Goal: Navigation & Orientation: Find specific page/section

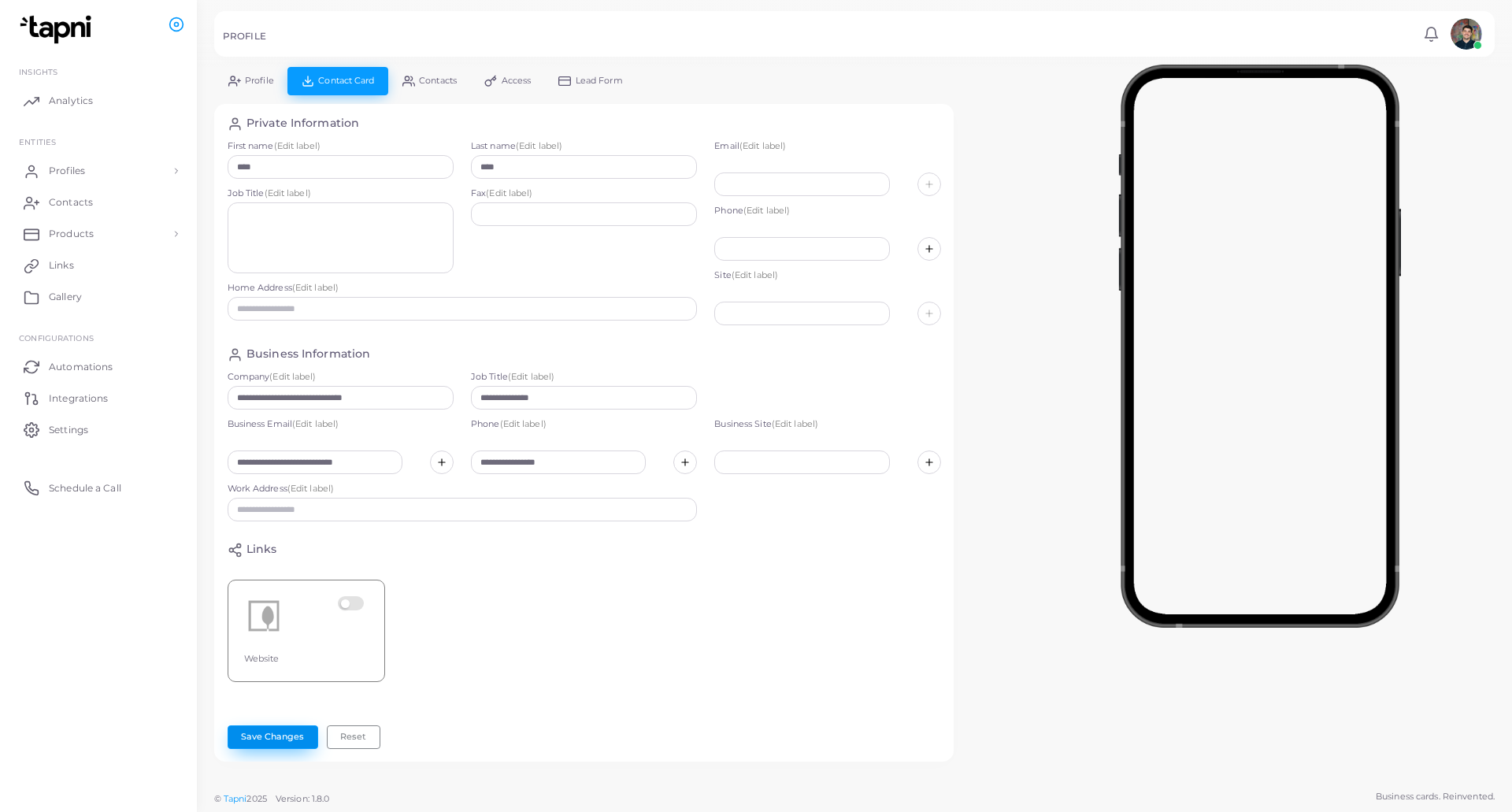
click at [275, 744] on button "Save Changes" at bounding box center [272, 738] width 90 height 24
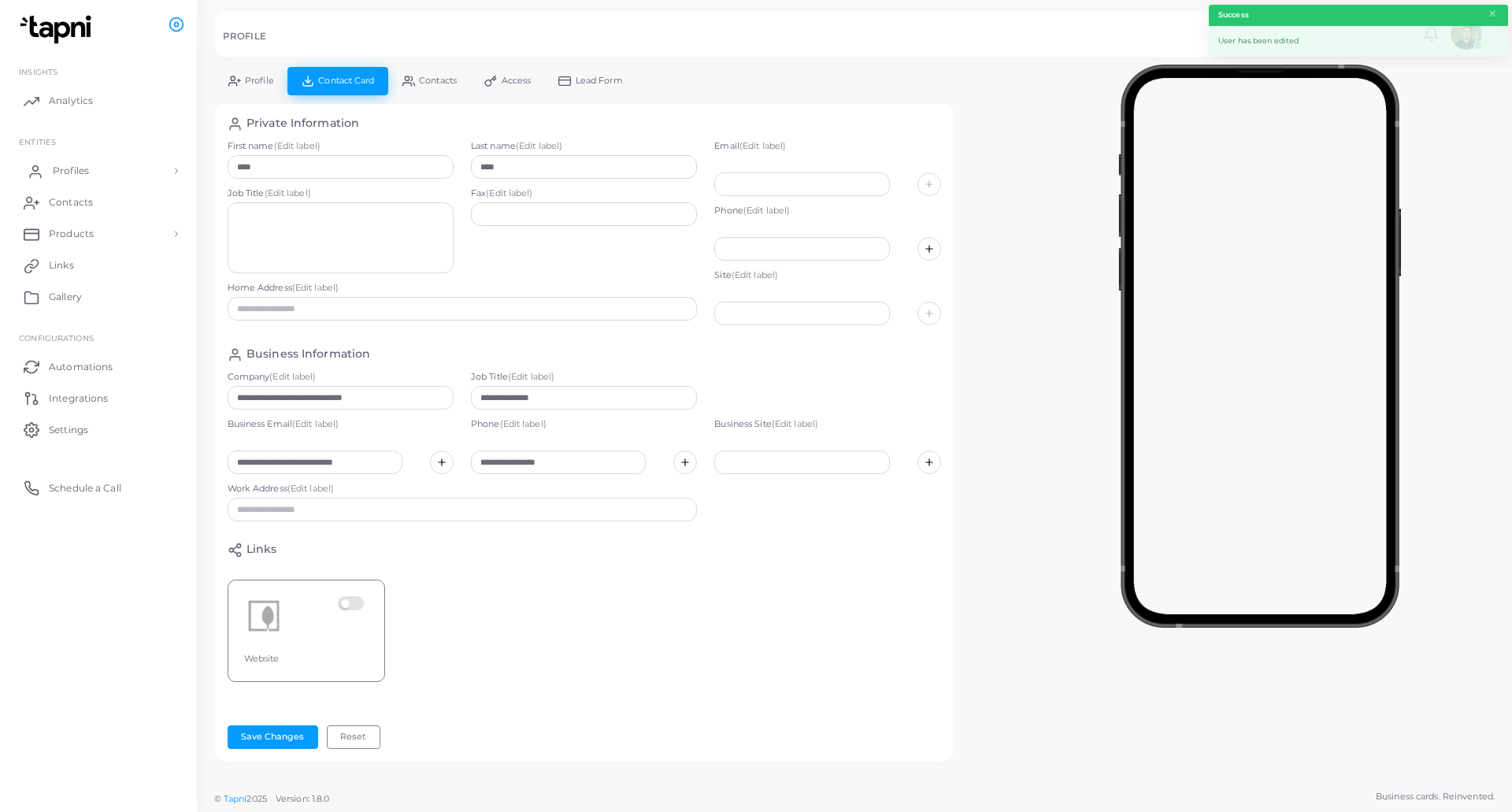
click at [87, 174] on span "Profiles" at bounding box center [70, 171] width 37 height 14
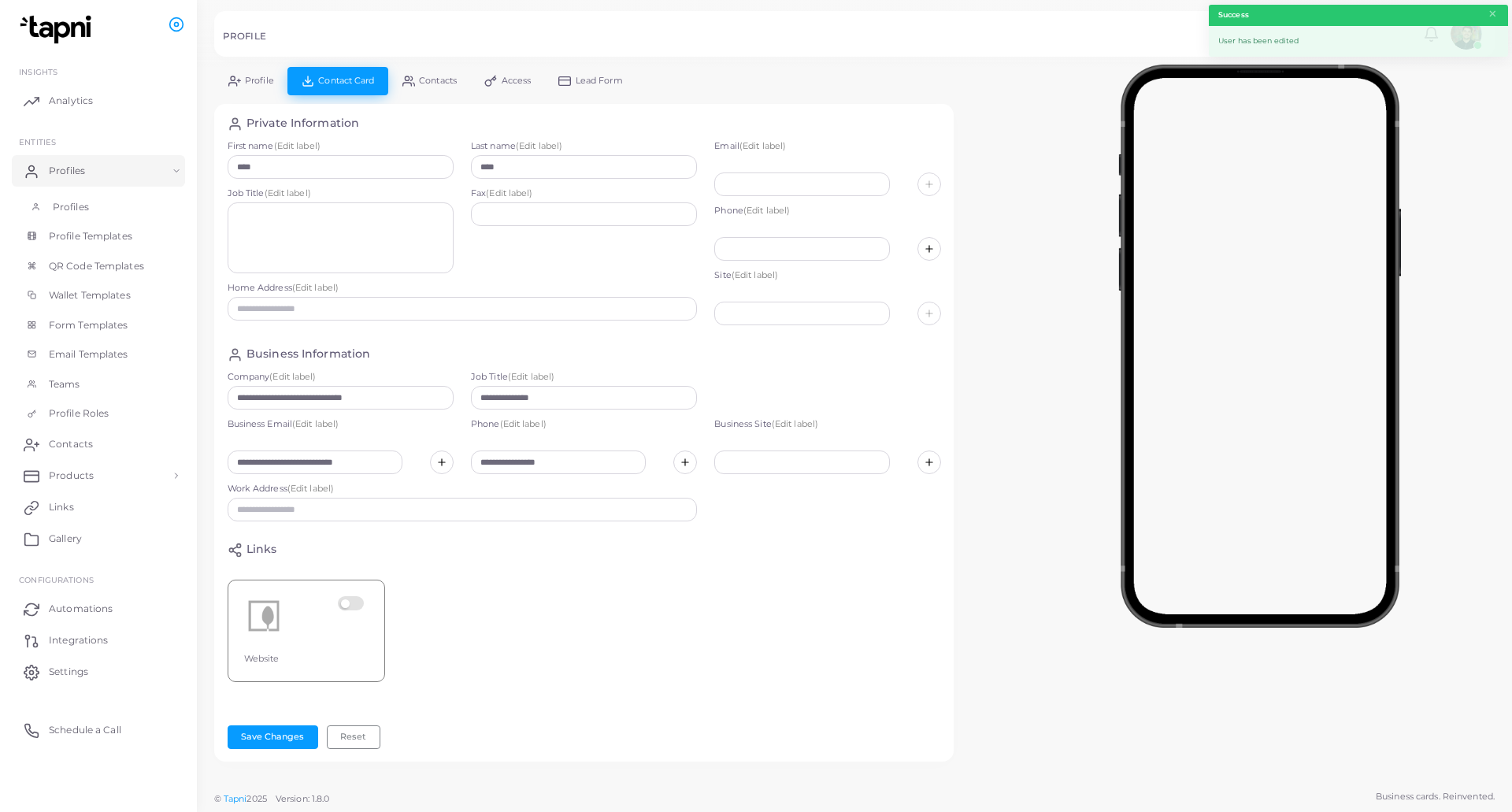
click at [89, 210] on link "Profiles" at bounding box center [98, 207] width 174 height 30
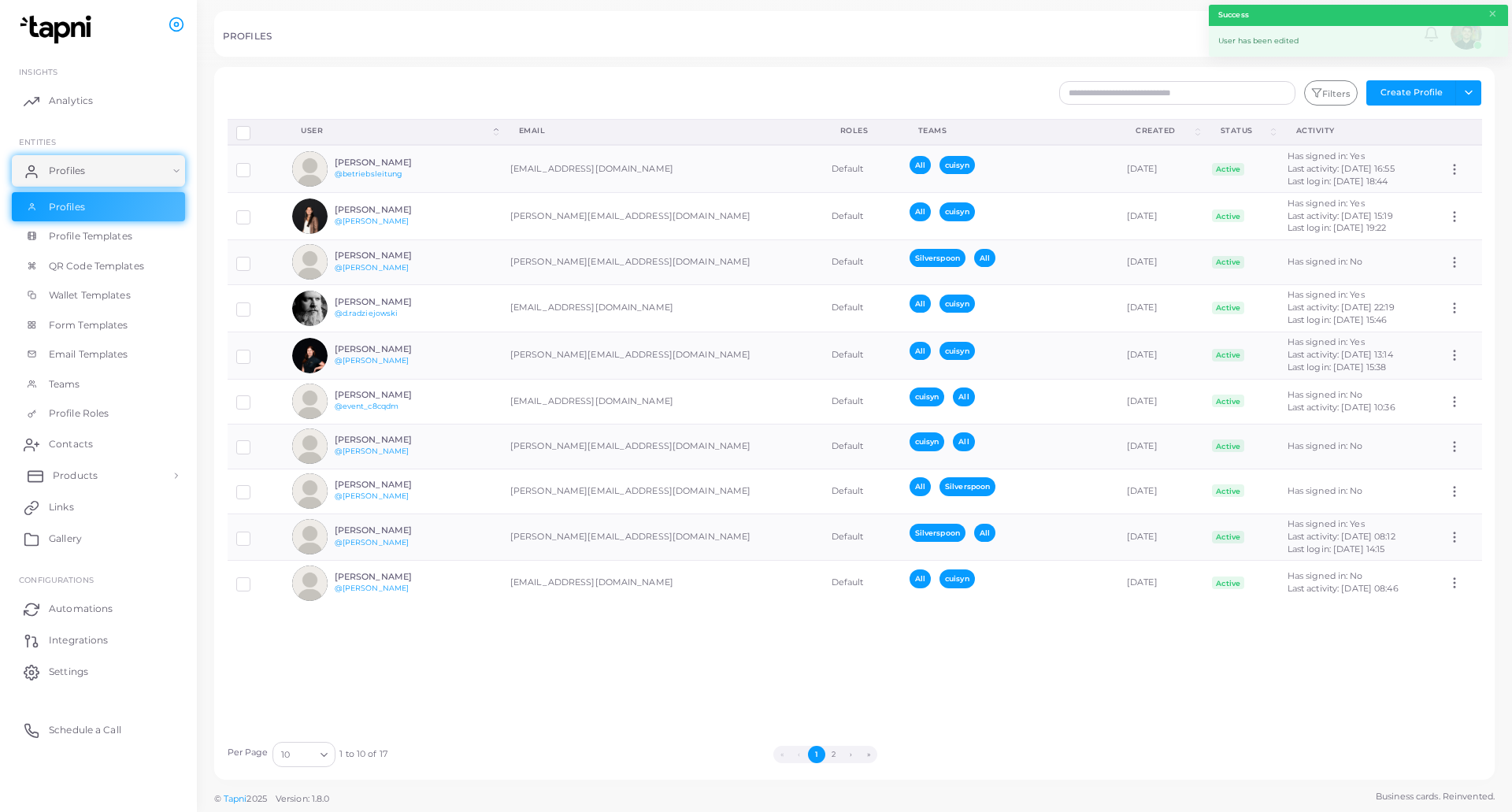
click at [121, 477] on link "Products" at bounding box center [98, 475] width 174 height 32
click at [106, 515] on link "Products" at bounding box center [98, 512] width 174 height 30
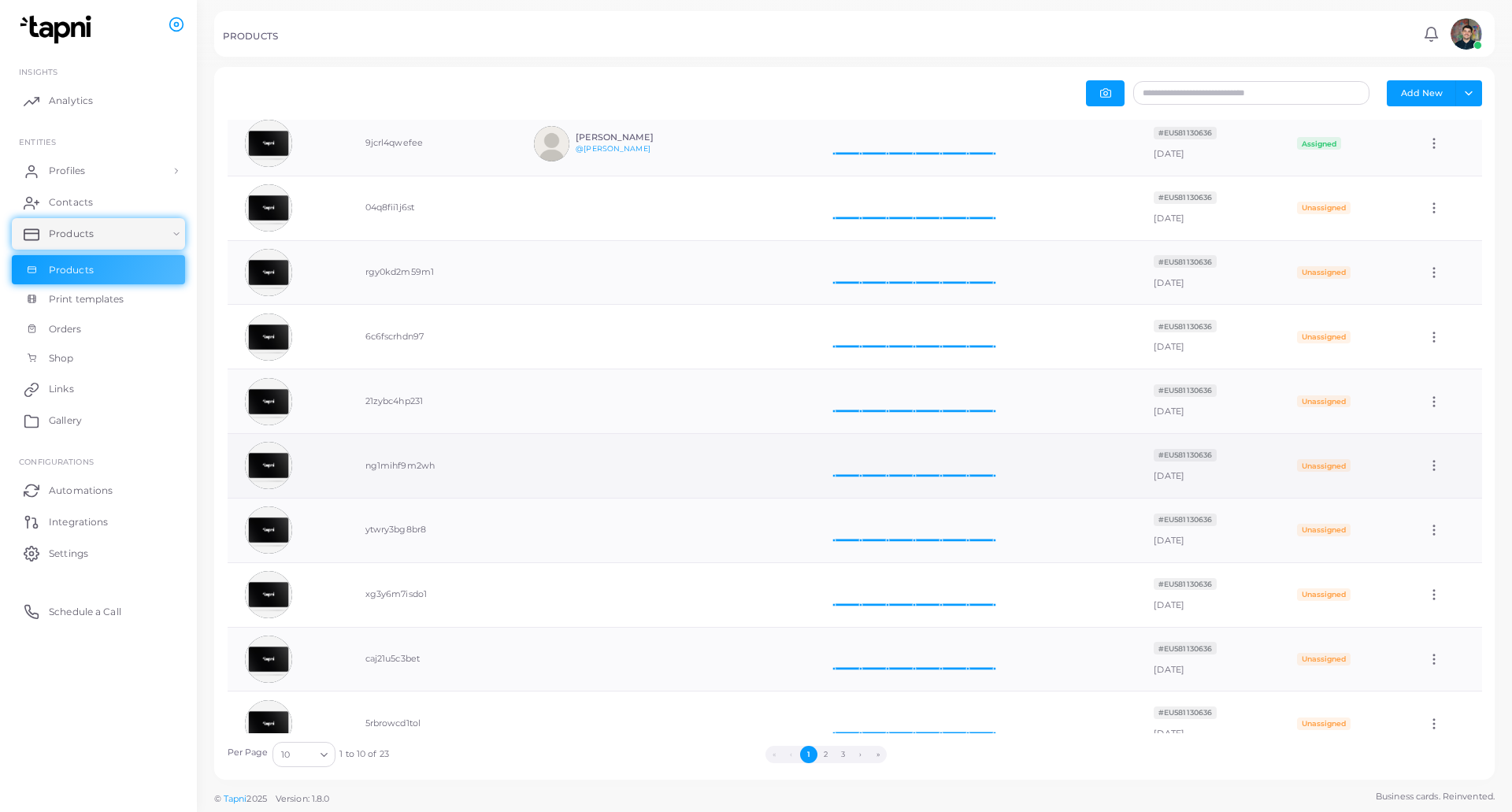
scroll to position [64, 0]
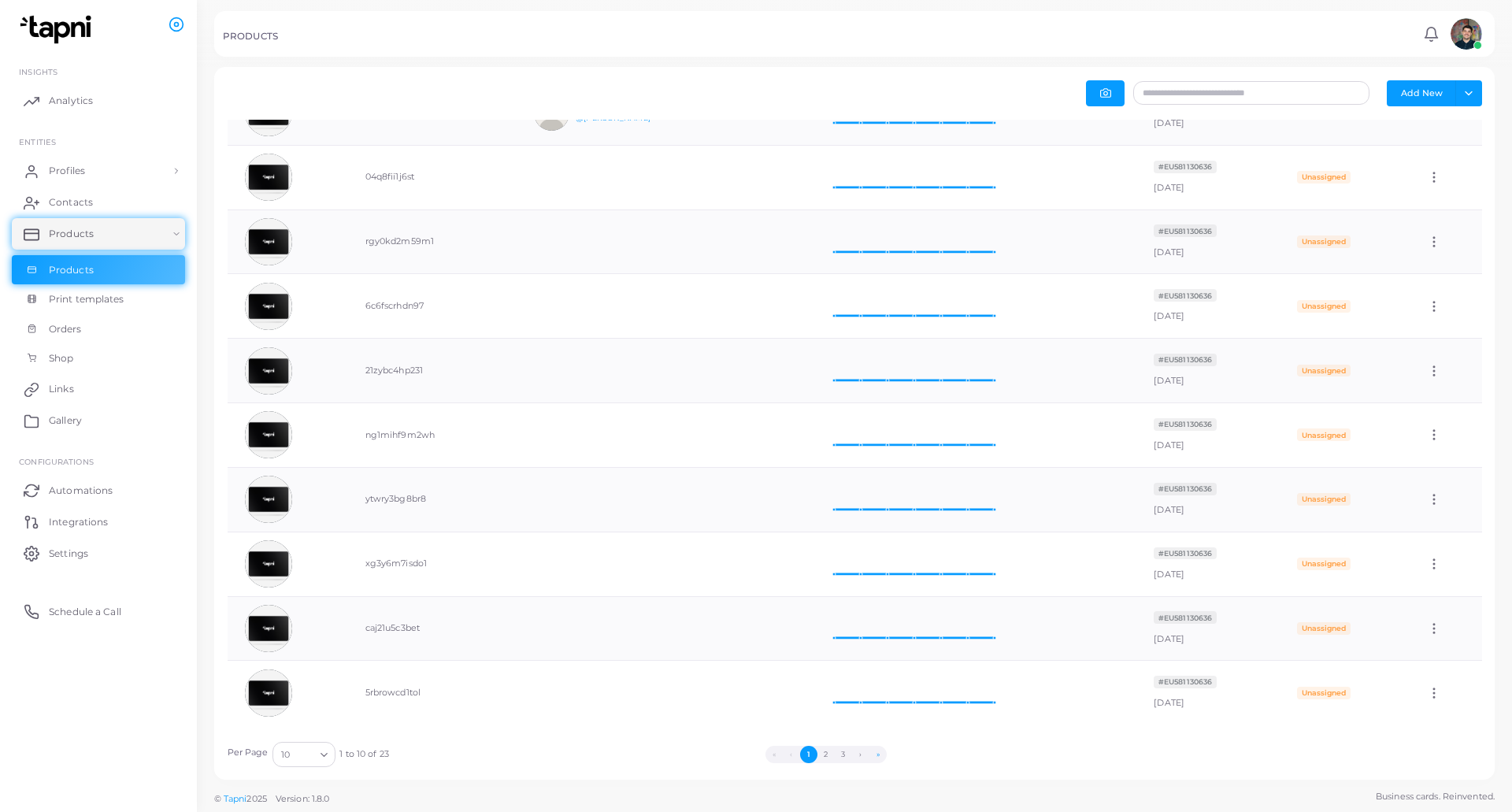
click at [876, 758] on button "»" at bounding box center [877, 754] width 17 height 17
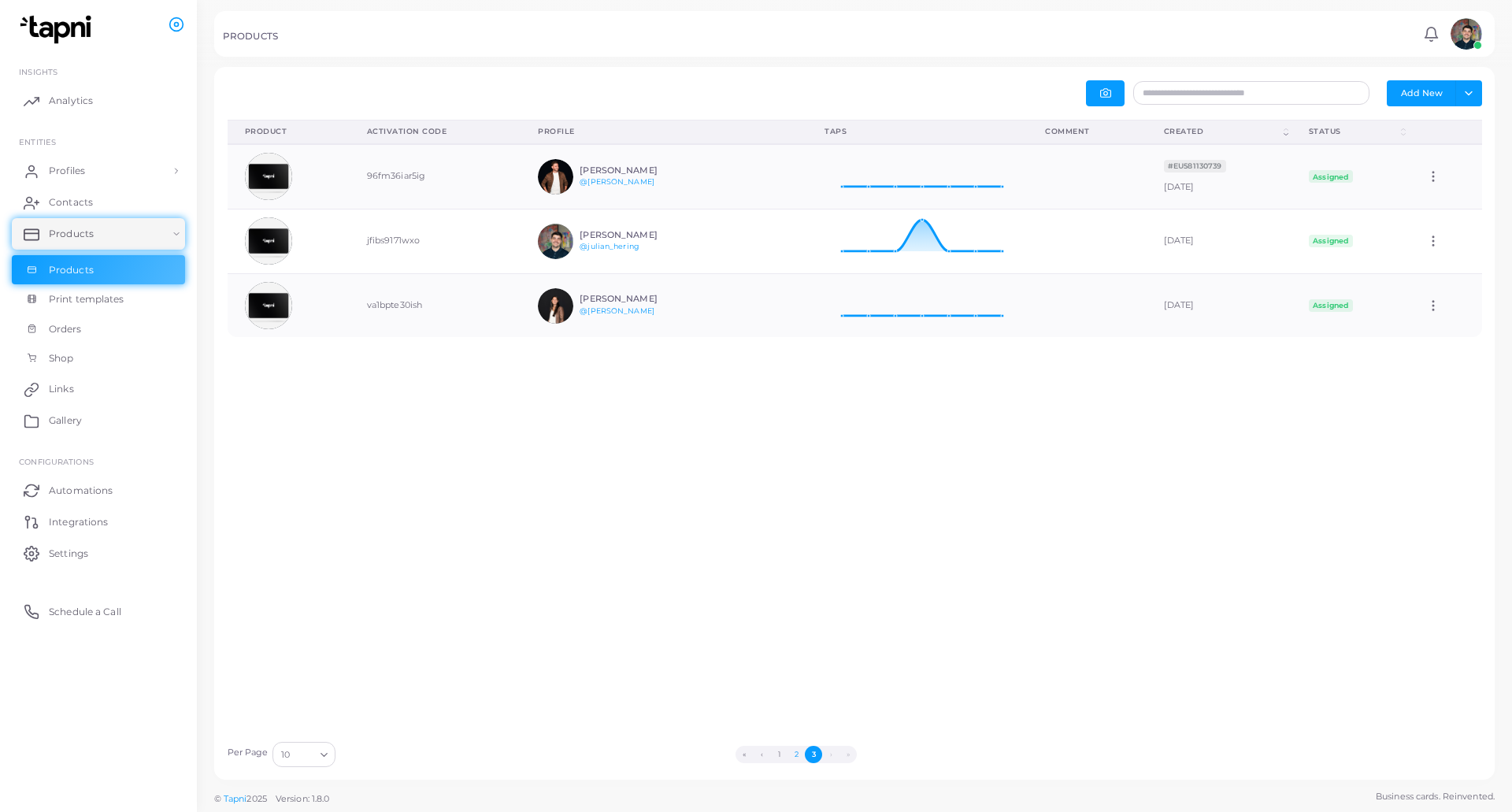
click at [796, 757] on button "2" at bounding box center [796, 754] width 17 height 17
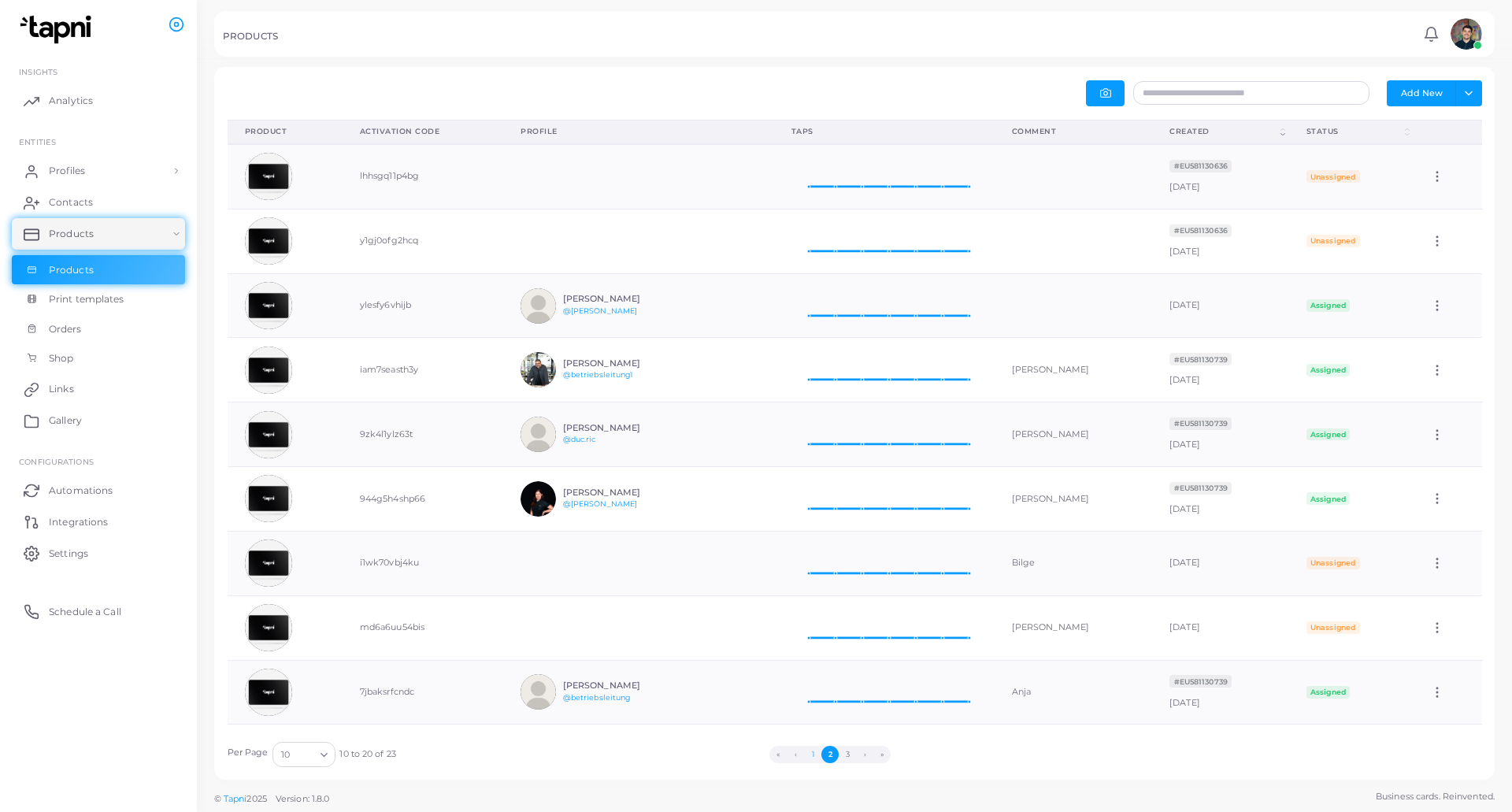
click at [814, 759] on button "1" at bounding box center [812, 754] width 17 height 17
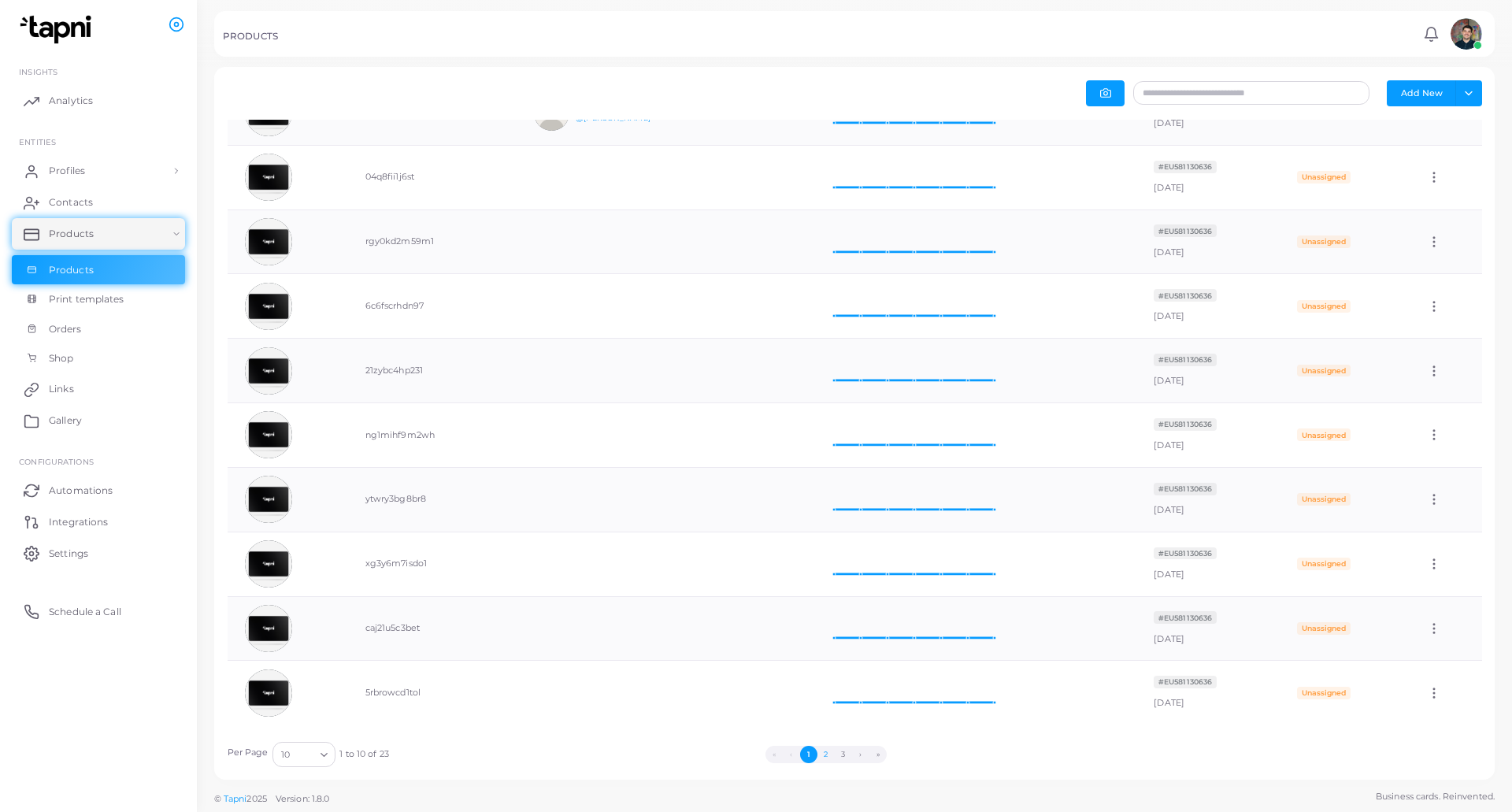
click at [829, 759] on button "2" at bounding box center [825, 754] width 17 height 17
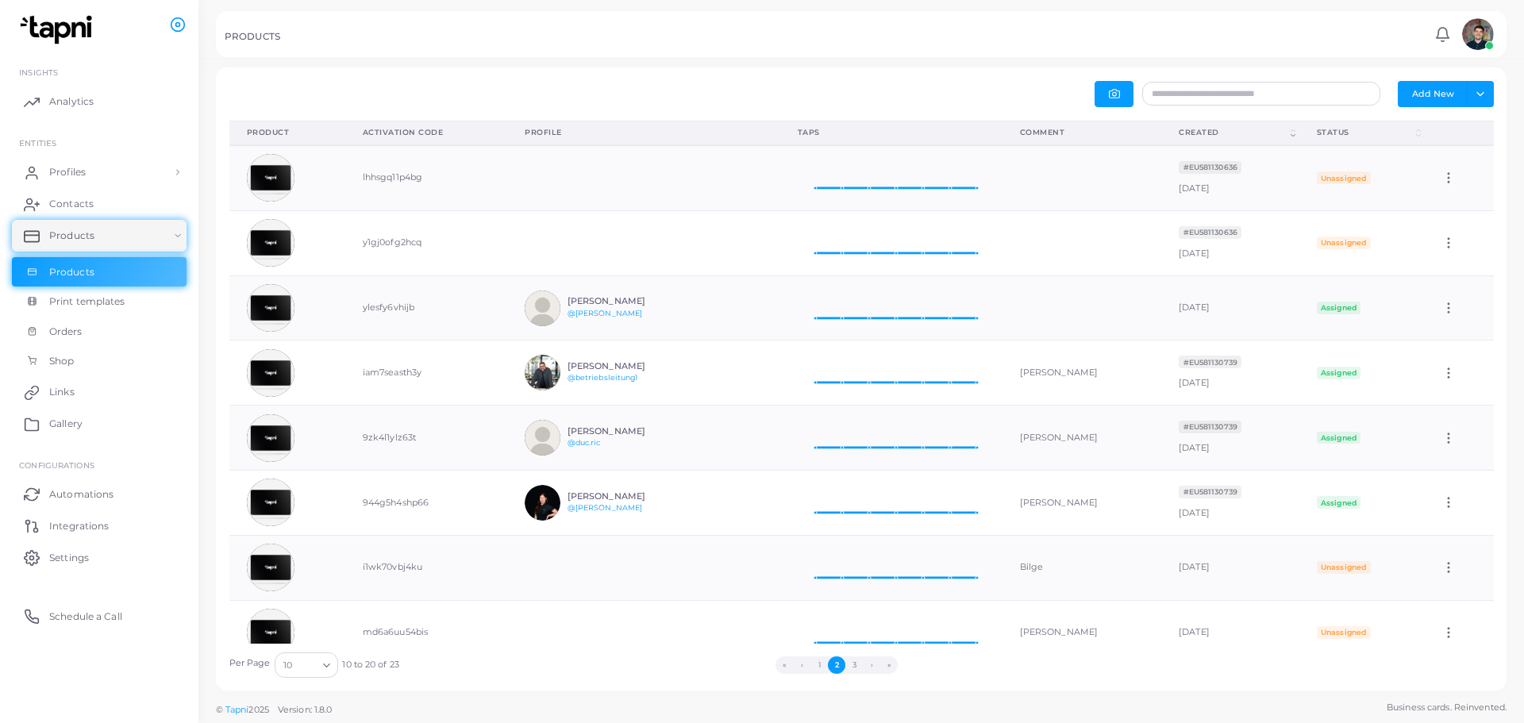
scroll to position [13, 13]
